Goal: Information Seeking & Learning: Learn about a topic

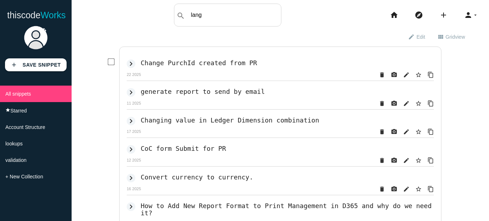
type input "lang"
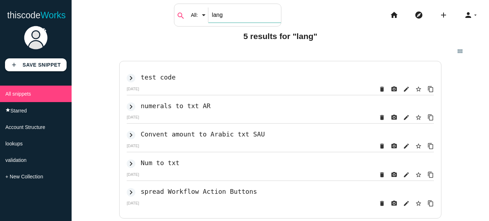
drag, startPoint x: 227, startPoint y: 16, endPoint x: 176, endPoint y: 23, distance: 51.3
click at [176, 23] on div "search All: All: Code: Title: Tag: All: Code: Title: Tag: lang" at bounding box center [227, 15] width 107 height 23
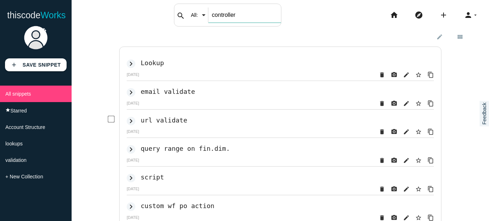
type input "controller"
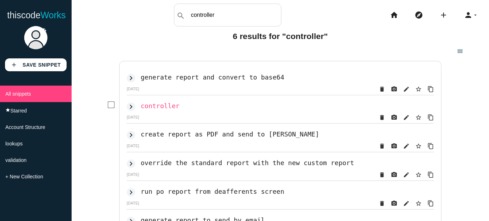
click at [161, 106] on h2 "controller" at bounding box center [160, 106] width 39 height 8
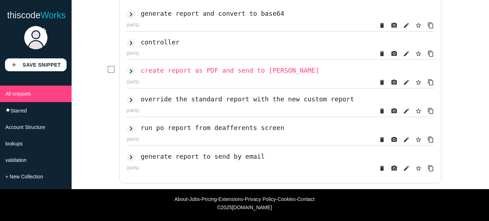
scroll to position [72, 0]
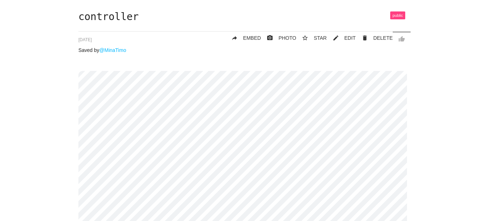
scroll to position [36, 0]
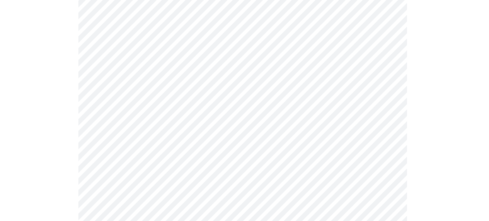
scroll to position [286, 0]
